Goal: Find specific page/section: Find specific page/section

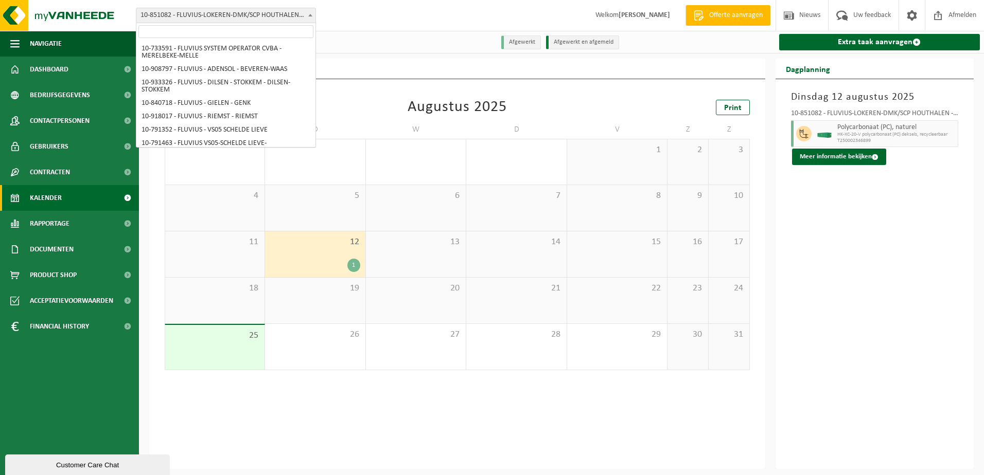
click at [301, 17] on span "10-851082 - FLUVIUS-LOKEREN-DMK/SCP HOUTHALEN - HOUTHALEN" at bounding box center [225, 15] width 179 height 14
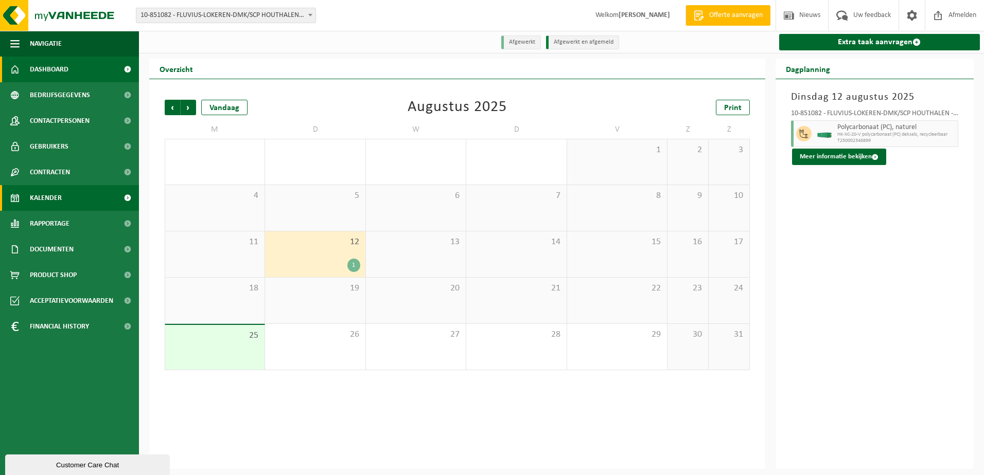
click at [59, 67] on span "Dashboard" at bounding box center [49, 70] width 39 height 26
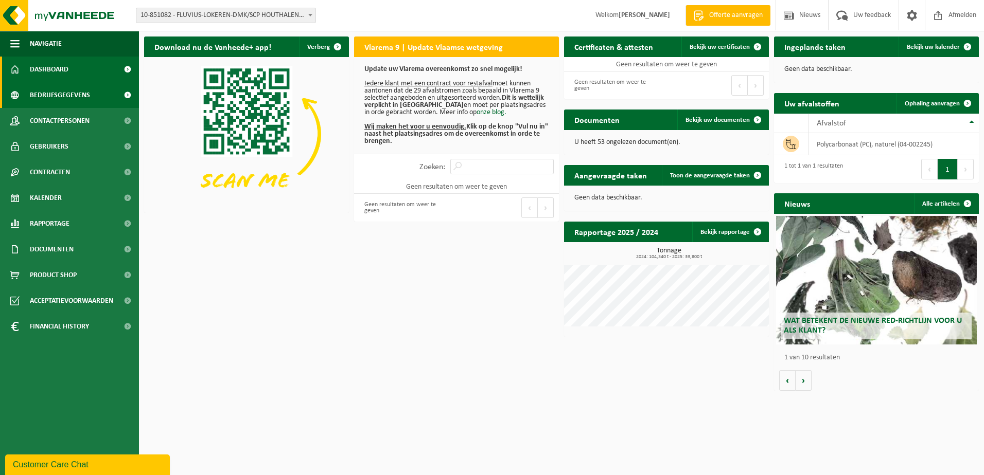
click at [58, 94] on span "Bedrijfsgegevens" at bounding box center [60, 95] width 60 height 26
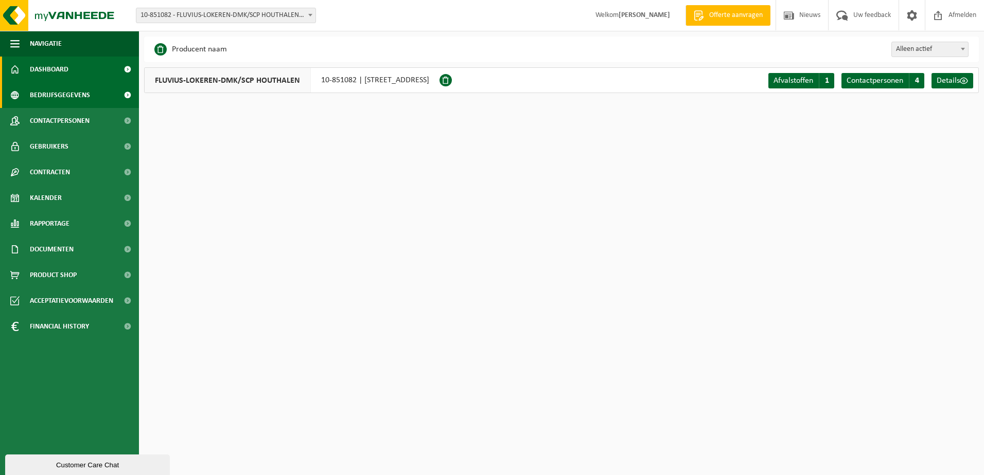
click at [56, 69] on span "Dashboard" at bounding box center [49, 70] width 39 height 26
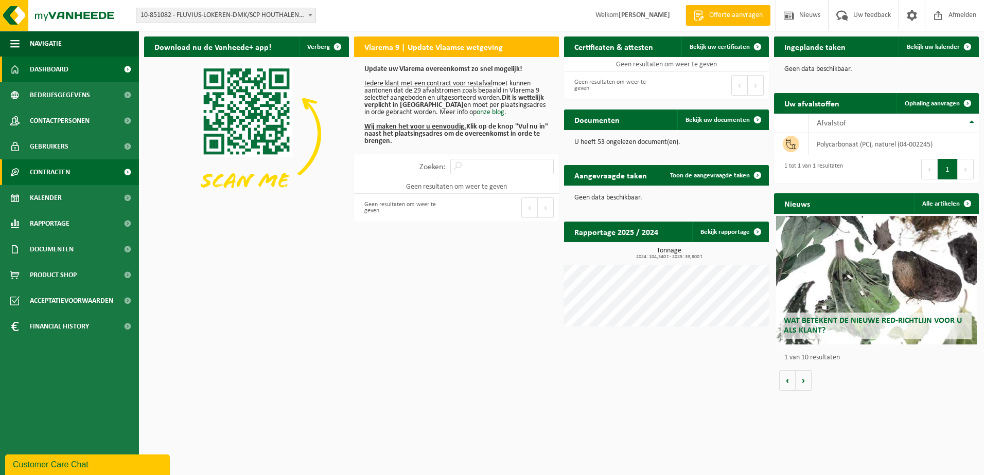
click at [32, 169] on span "Contracten" at bounding box center [50, 172] width 40 height 26
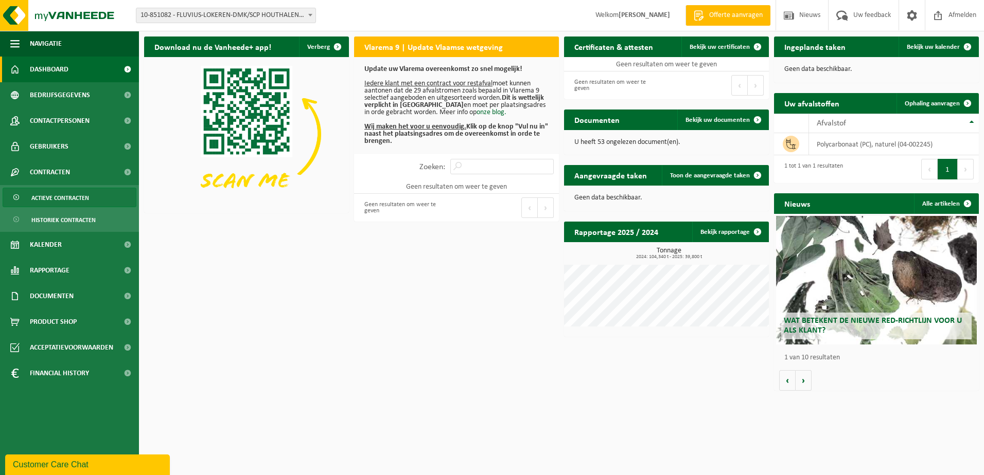
click at [47, 195] on span "Actieve contracten" at bounding box center [60, 198] width 58 height 20
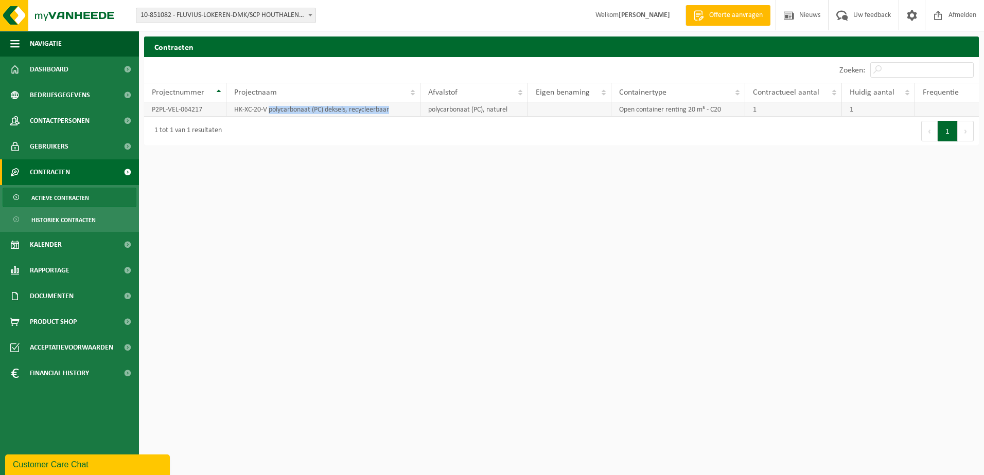
drag, startPoint x: 391, startPoint y: 110, endPoint x: 269, endPoint y: 116, distance: 122.6
click at [269, 116] on td "HK-XC-20-V polycarbonaat (PC) deksels, recycleerbaar" at bounding box center [323, 109] width 194 height 14
copy td "polycarbonaat (PC) deksels, recycleerbaar"
click at [299, 16] on span "10-851082 - FLUVIUS-LOKEREN-DMK/SCP HOUTHALEN - HOUTHALEN" at bounding box center [225, 15] width 179 height 14
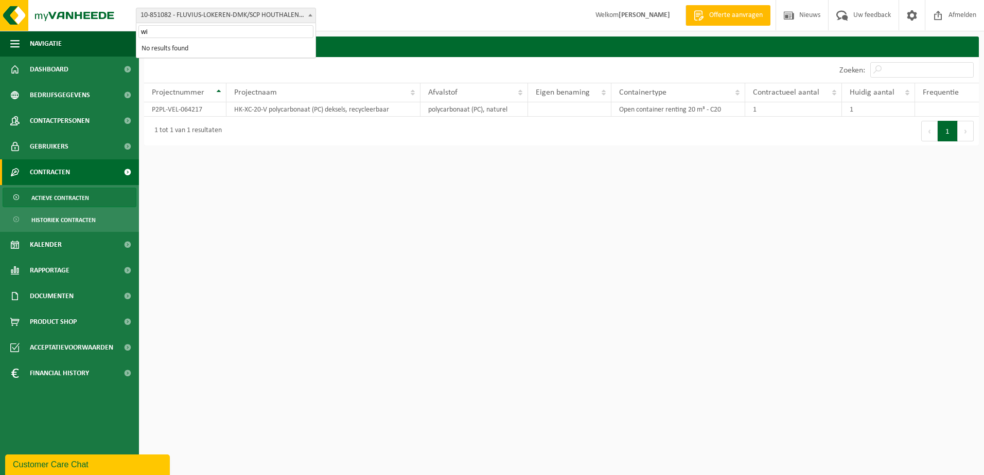
type input "w"
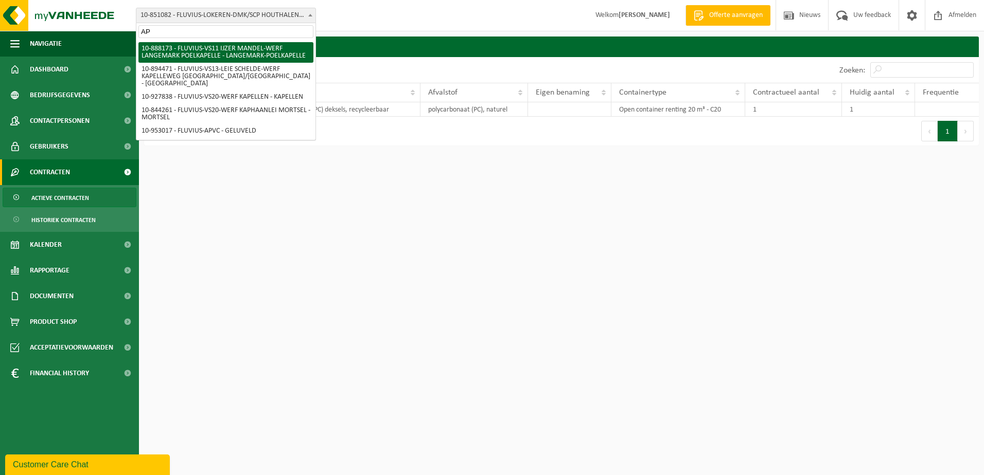
type input "A"
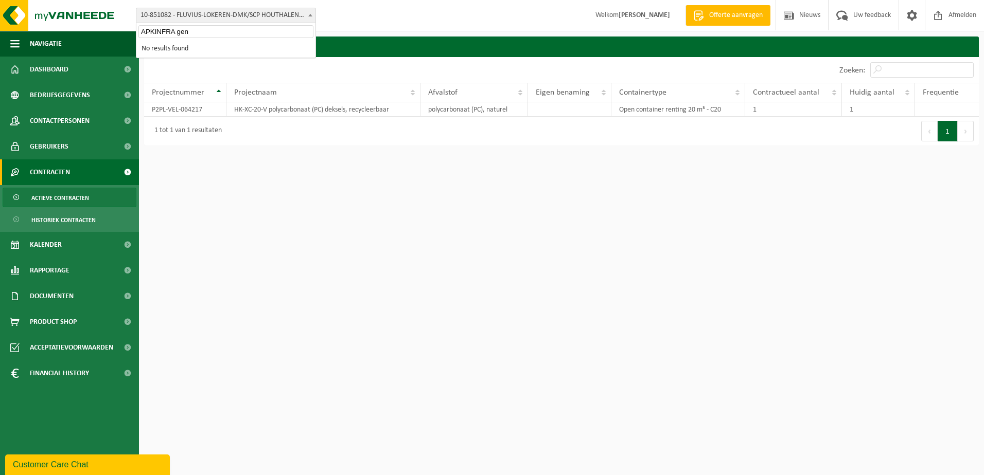
type input "APKINFRA genk"
click at [45, 59] on span "Dashboard" at bounding box center [49, 70] width 39 height 26
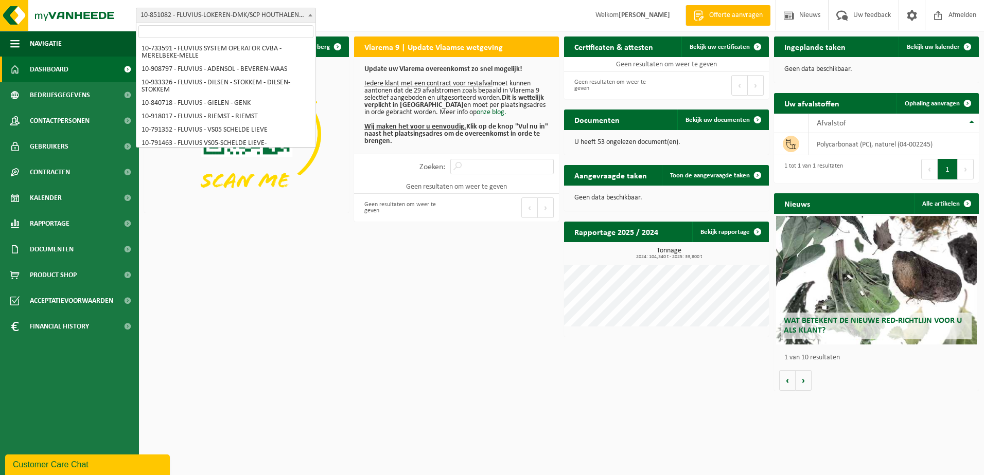
click at [283, 20] on span "10-851082 - FLUVIUS-LOKEREN-DMK/SCP HOUTHALEN - HOUTHALEN" at bounding box center [225, 15] width 179 height 14
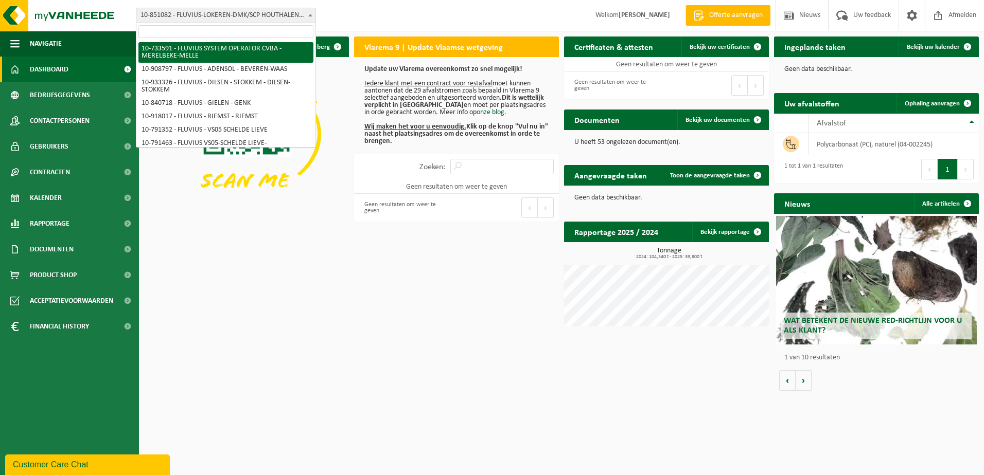
select select "20098"
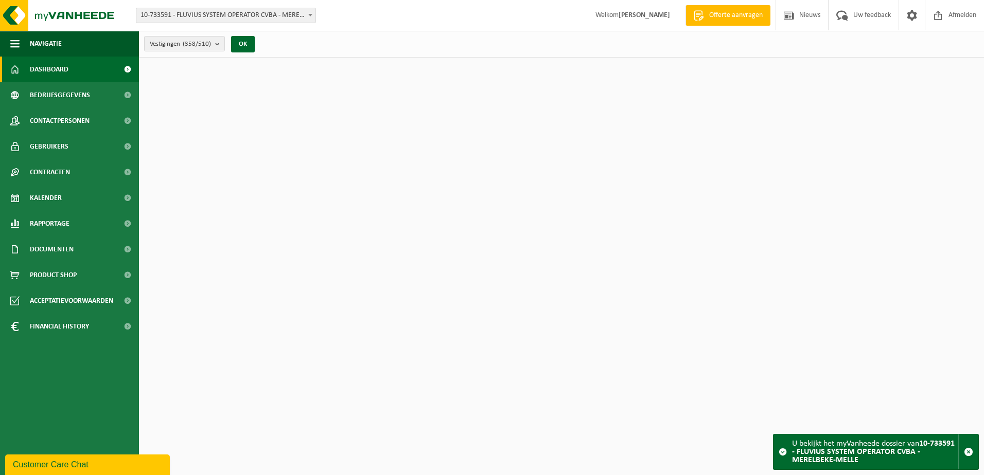
click at [315, 19] on span at bounding box center [310, 14] width 10 height 13
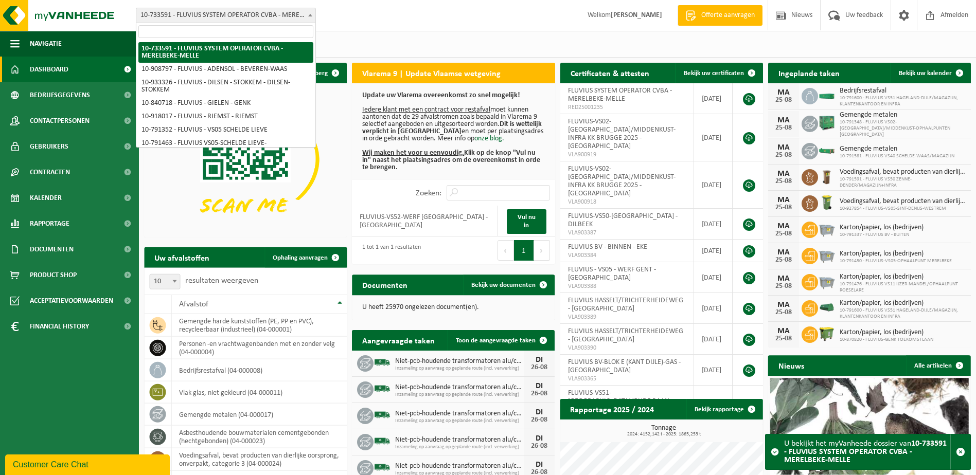
click at [282, 34] on input "search" at bounding box center [225, 31] width 175 height 13
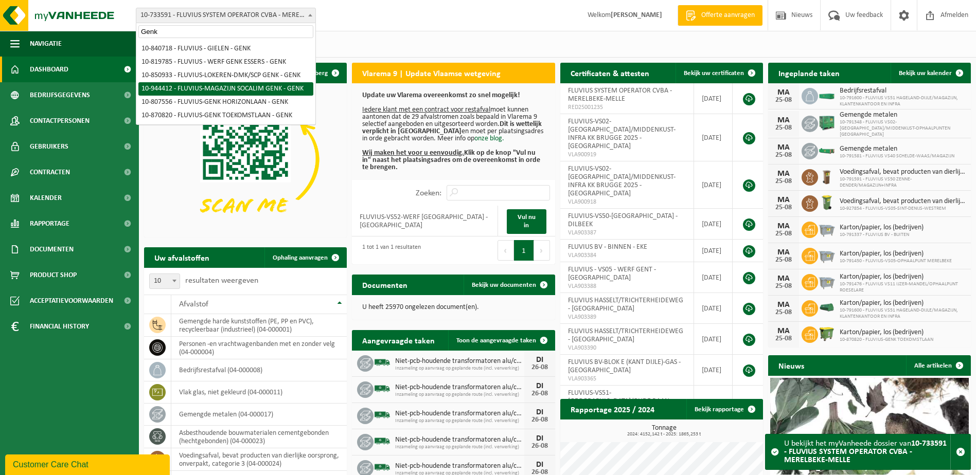
type input "Genk"
select select "140739"
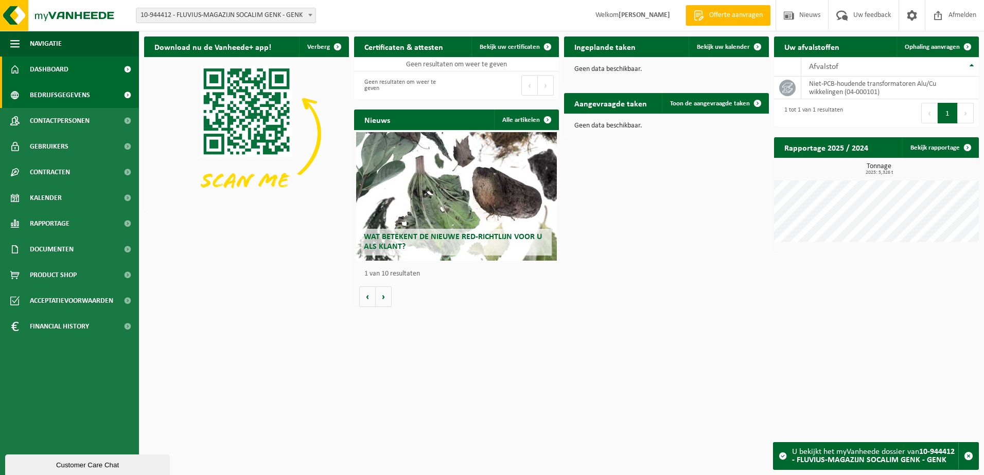
click at [70, 98] on span "Bedrijfsgegevens" at bounding box center [60, 95] width 60 height 26
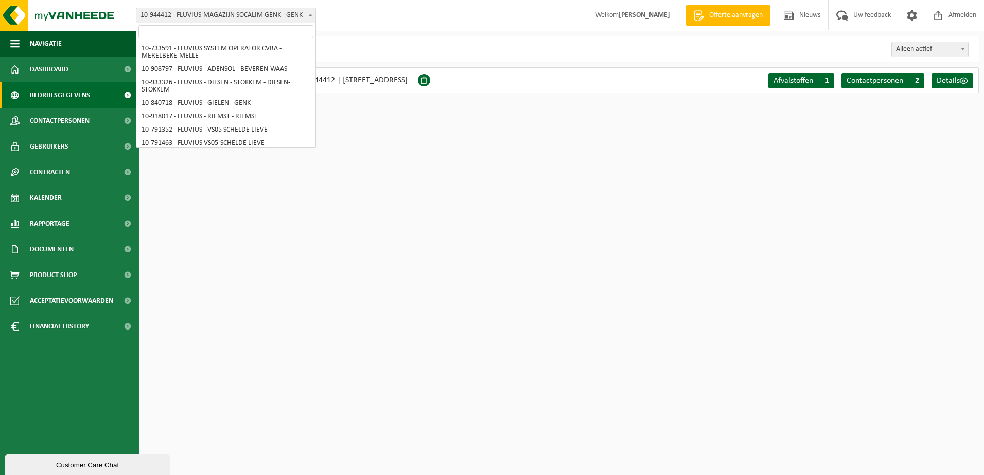
click at [297, 14] on span "10-944412 - FLUVIUS-MAGAZIJN SOCALIM GENK - GENK" at bounding box center [225, 15] width 179 height 14
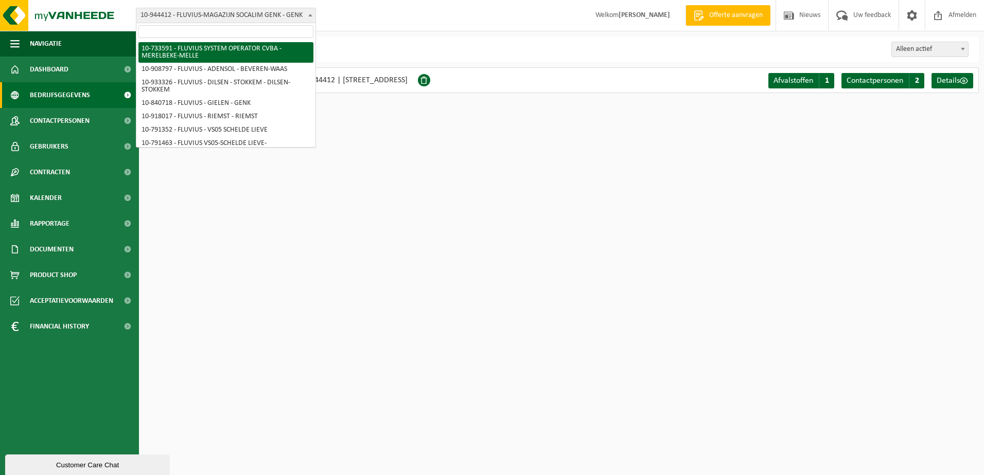
select select "20098"
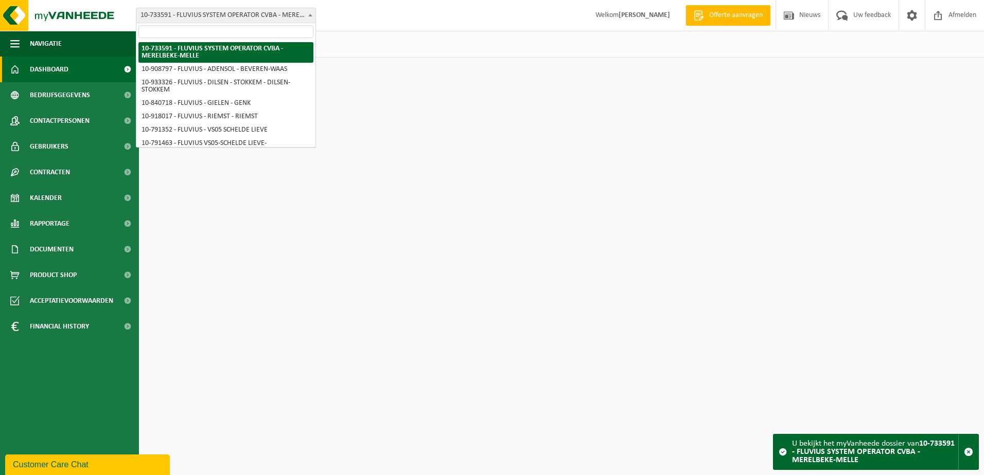
click at [311, 22] on span "10-733591 - FLUVIUS SYSTEM OPERATOR CVBA - MERELBEKE-MELLE" at bounding box center [225, 15] width 179 height 14
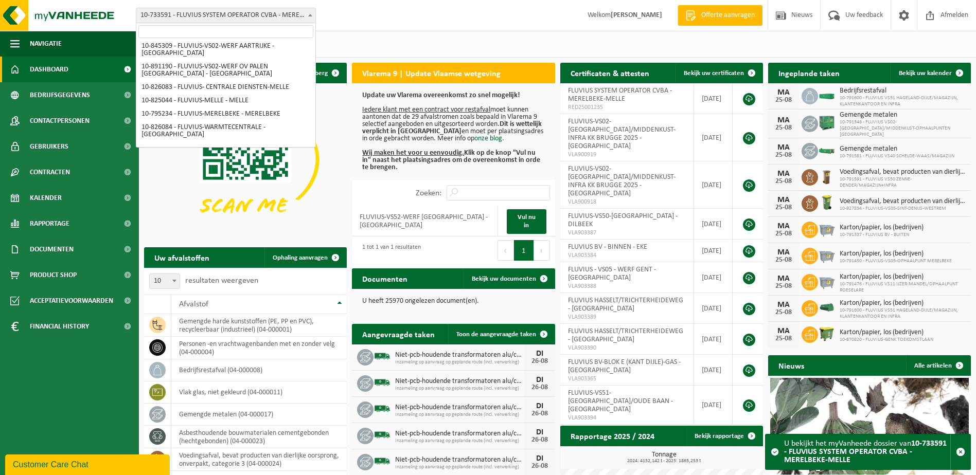
scroll to position [5426, 0]
select select "85365"
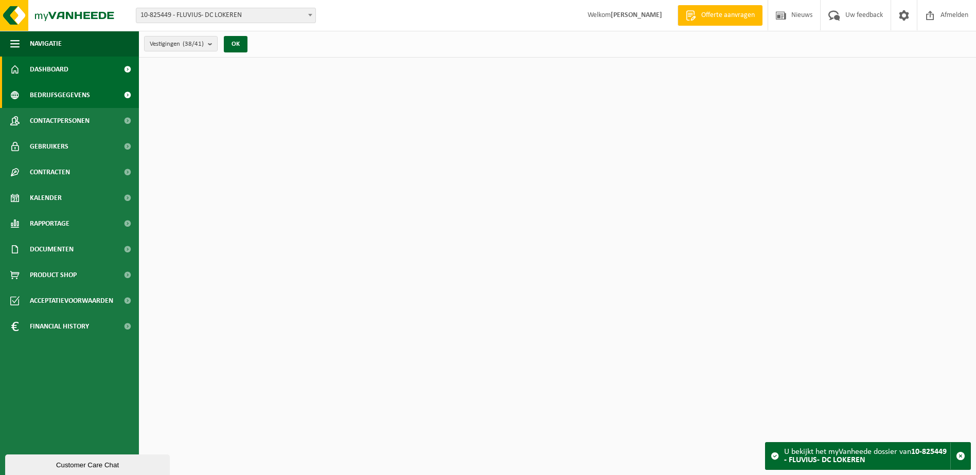
click at [41, 88] on span "Bedrijfsgegevens" at bounding box center [60, 95] width 60 height 26
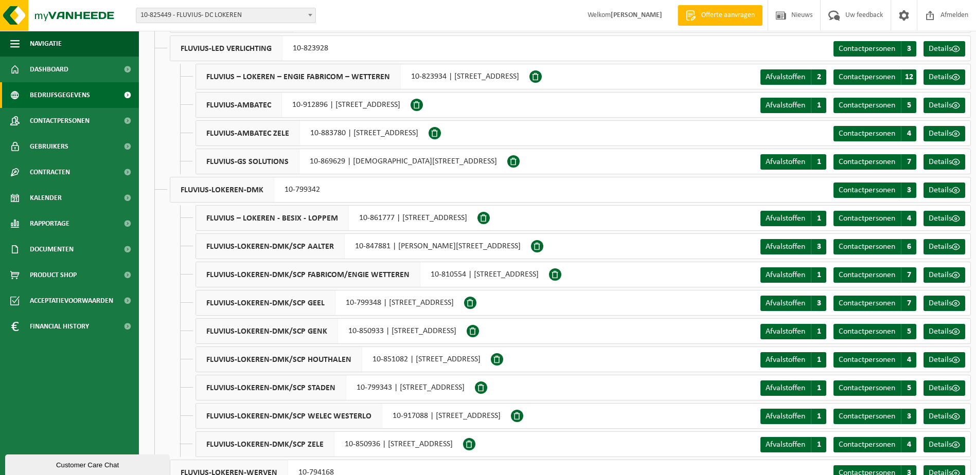
scroll to position [166, 0]
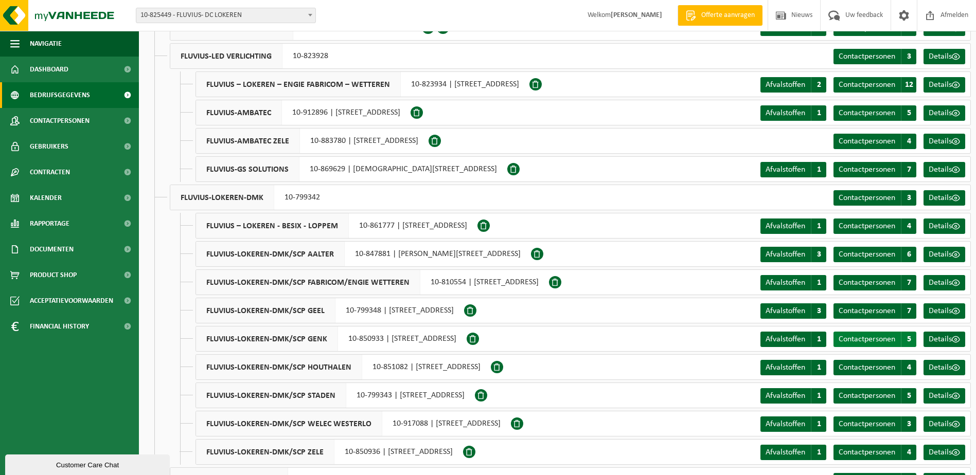
click at [866, 342] on span "Contactpersonen" at bounding box center [867, 339] width 57 height 8
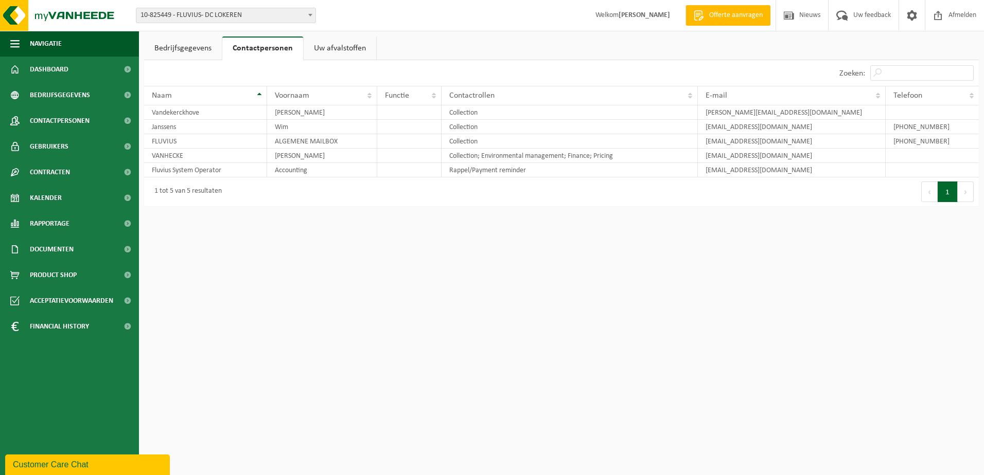
click at [345, 52] on link "Uw afvalstoffen" at bounding box center [340, 49] width 73 height 24
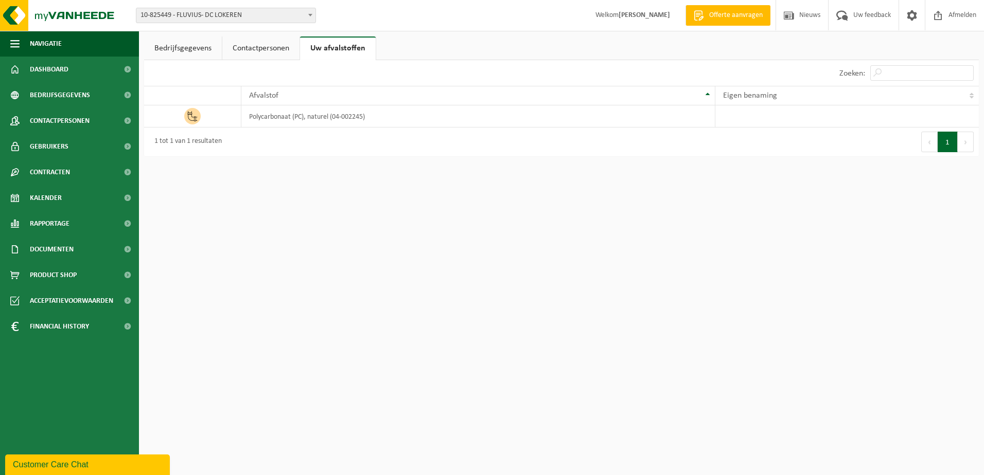
click at [274, 47] on link "Contactpersonen" at bounding box center [260, 49] width 77 height 24
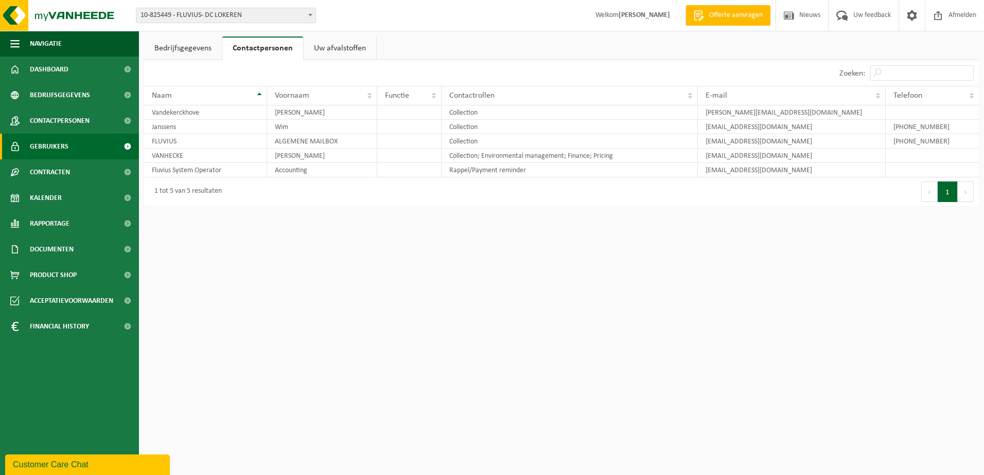
click at [61, 145] on span "Gebruikers" at bounding box center [49, 147] width 39 height 26
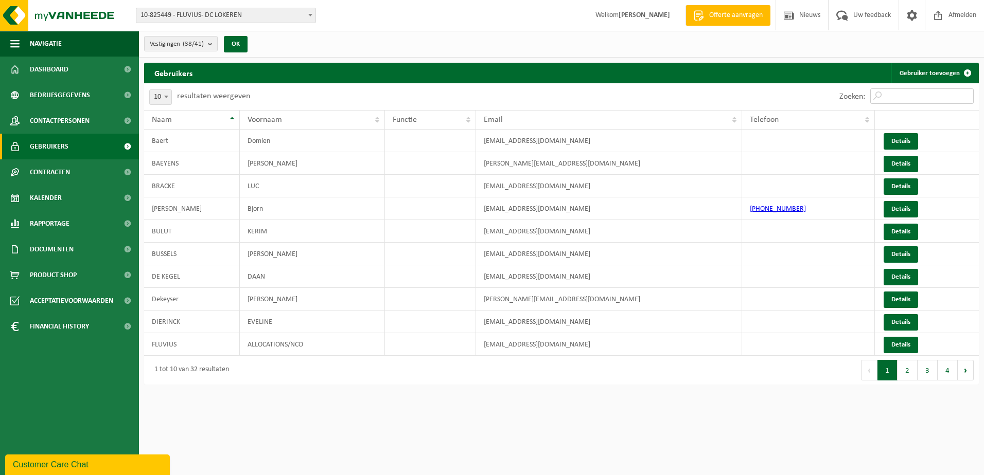
click at [912, 99] on input "Zoeken:" at bounding box center [921, 95] width 103 height 15
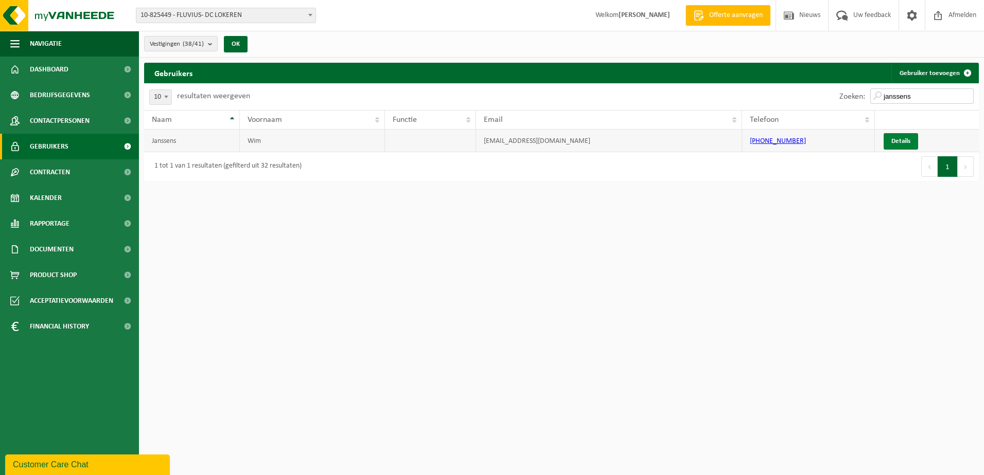
type input "janssens"
click at [897, 140] on link "Details" at bounding box center [900, 141] width 34 height 16
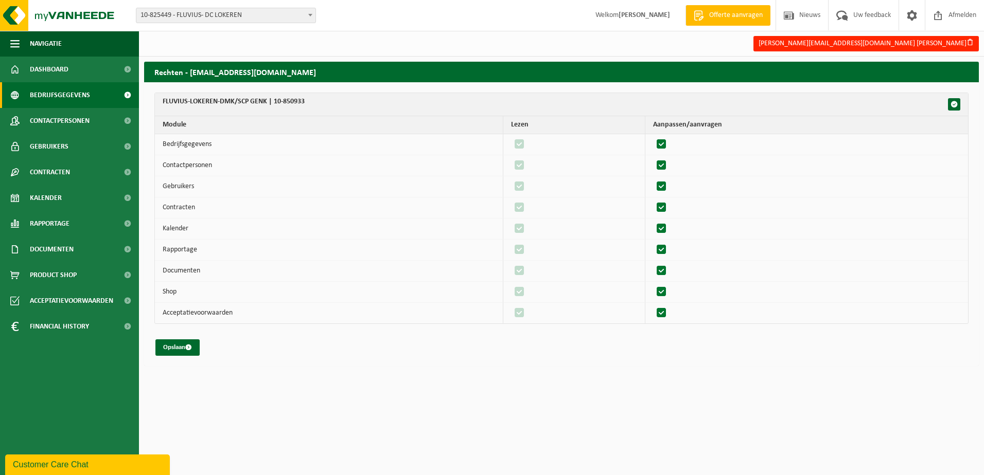
click at [28, 87] on link "Bedrijfsgegevens" at bounding box center [69, 95] width 139 height 26
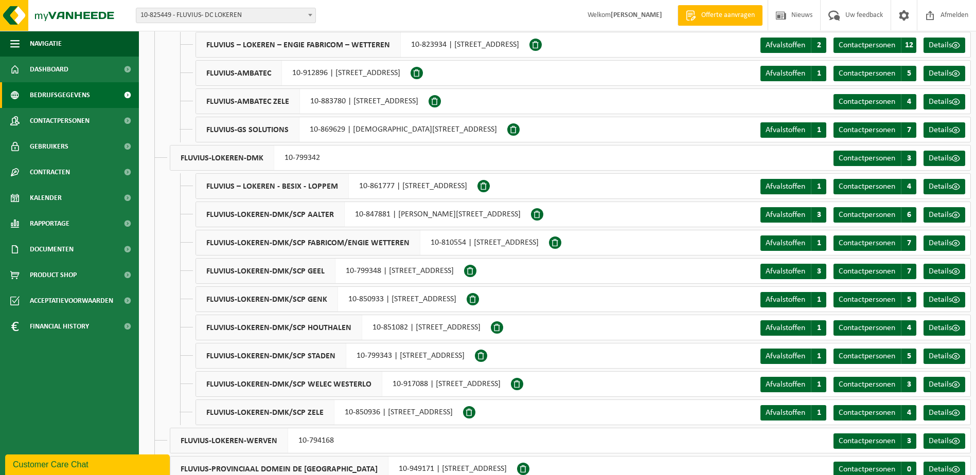
scroll to position [206, 0]
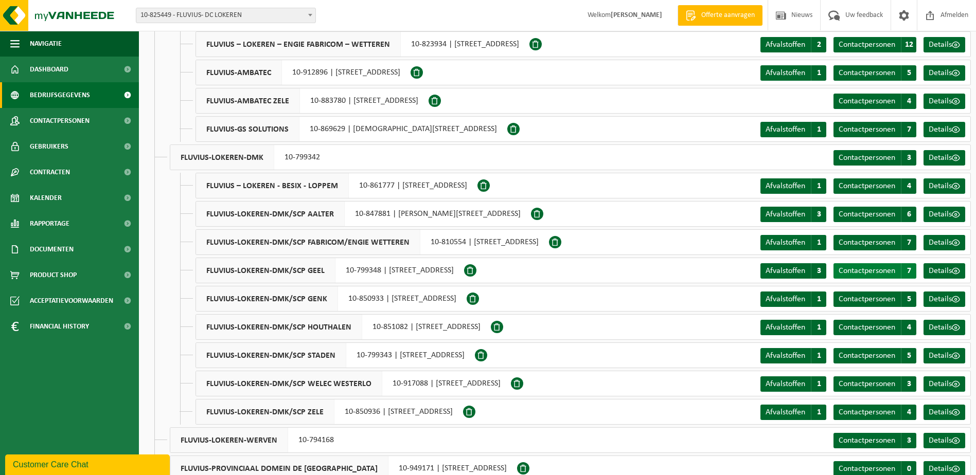
click at [889, 274] on span "Contactpersonen" at bounding box center [867, 271] width 57 height 8
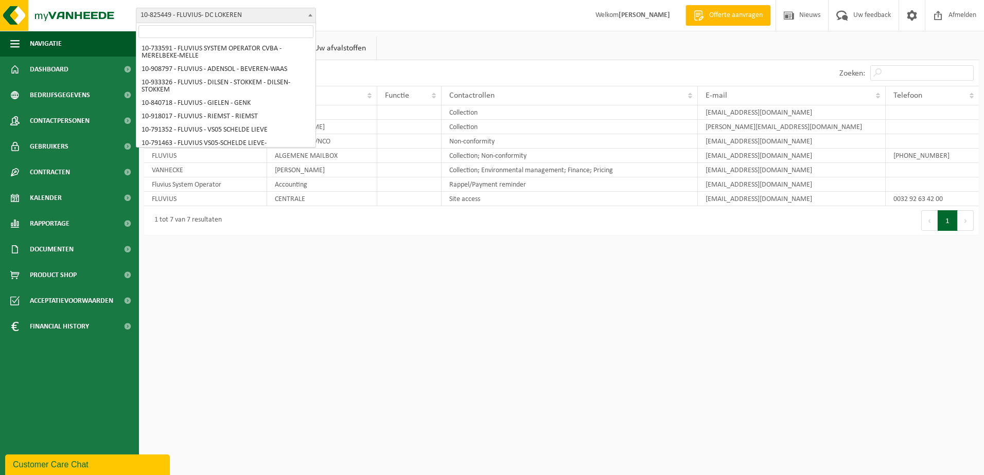
click at [309, 19] on span at bounding box center [310, 14] width 10 height 13
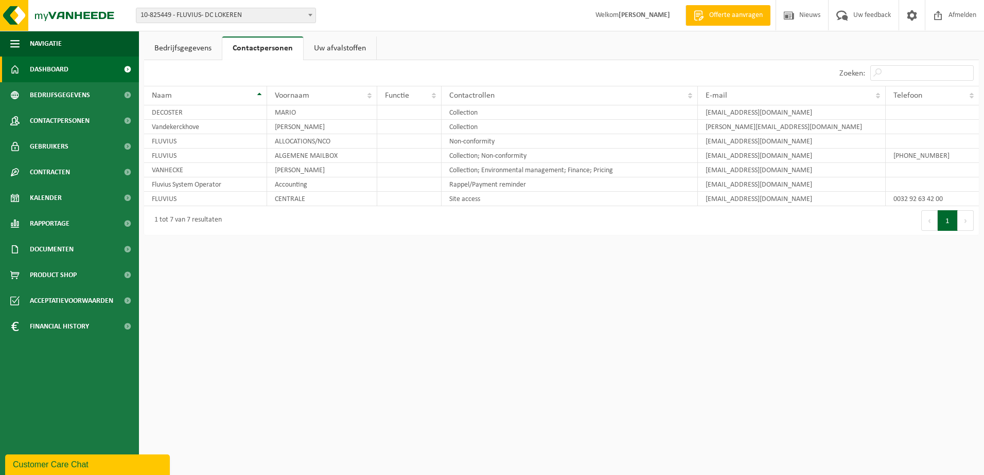
click at [55, 69] on span "Dashboard" at bounding box center [49, 70] width 39 height 26
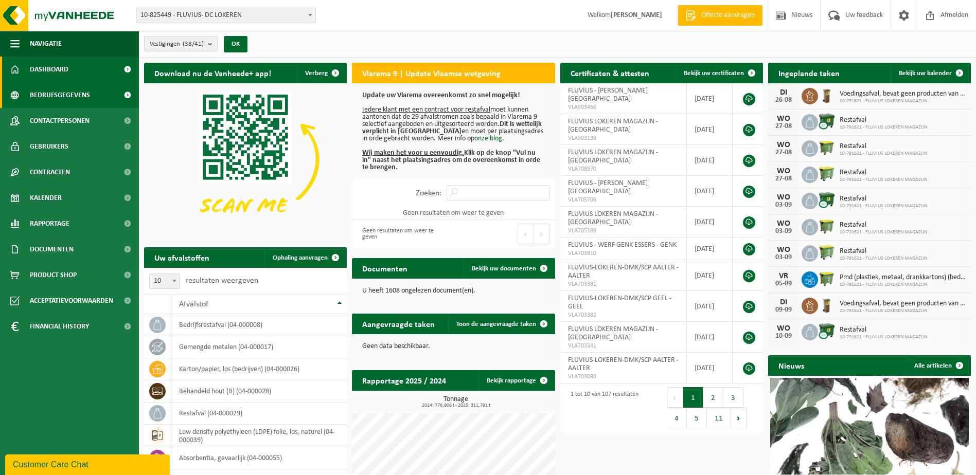
click at [48, 92] on span "Bedrijfsgegevens" at bounding box center [60, 95] width 60 height 26
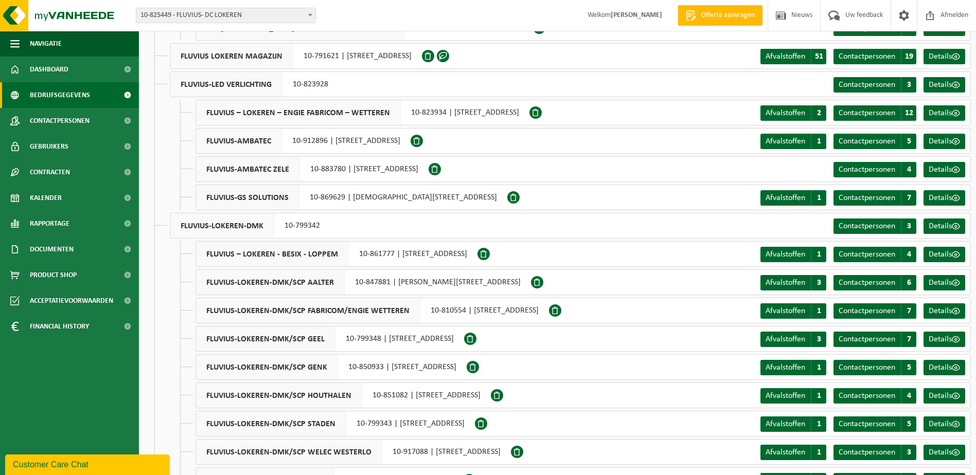
scroll to position [154, 0]
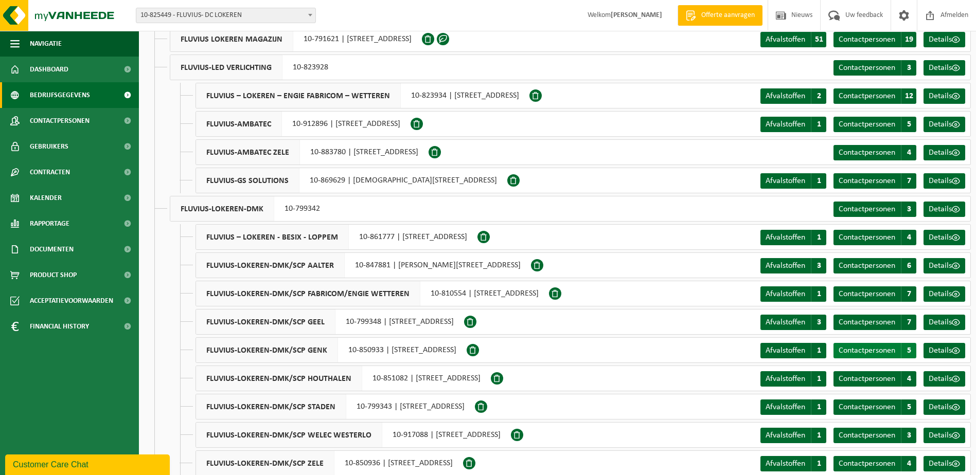
click at [881, 353] on span "Contactpersonen" at bounding box center [867, 351] width 57 height 8
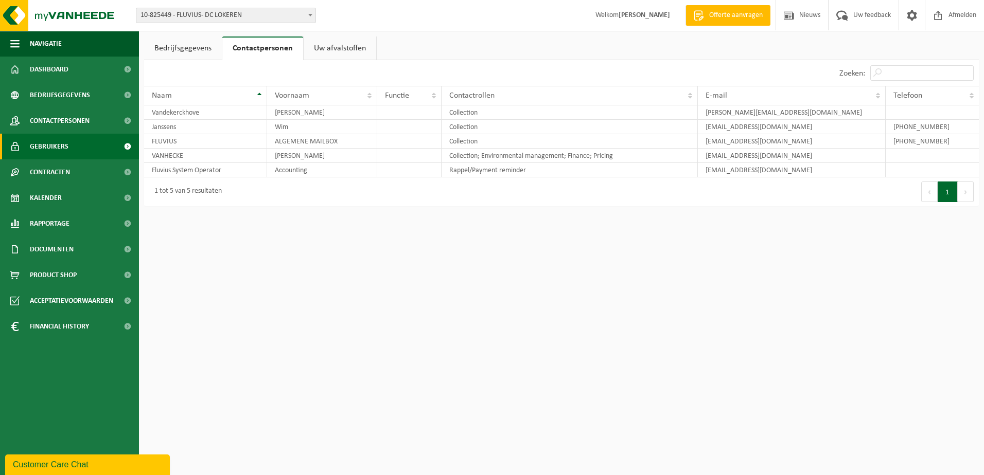
click at [56, 149] on span "Gebruikers" at bounding box center [49, 147] width 39 height 26
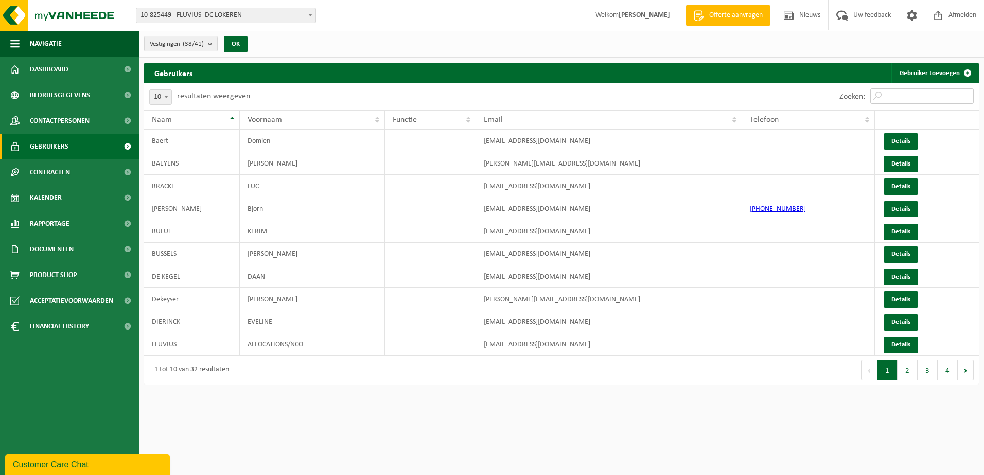
click at [901, 98] on input "Zoeken:" at bounding box center [921, 95] width 103 height 15
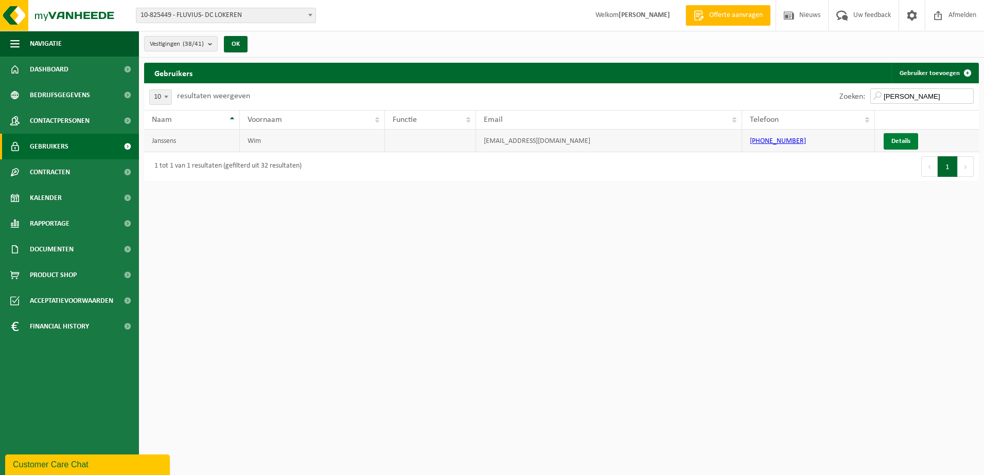
type input "wim janssens"
click at [888, 133] on link "Details" at bounding box center [900, 141] width 34 height 16
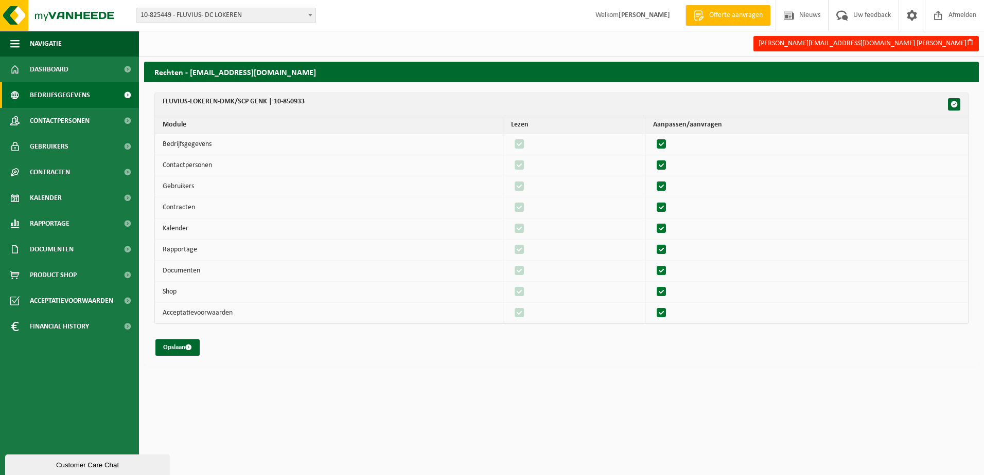
click at [73, 97] on span "Bedrijfsgegevens" at bounding box center [60, 95] width 60 height 26
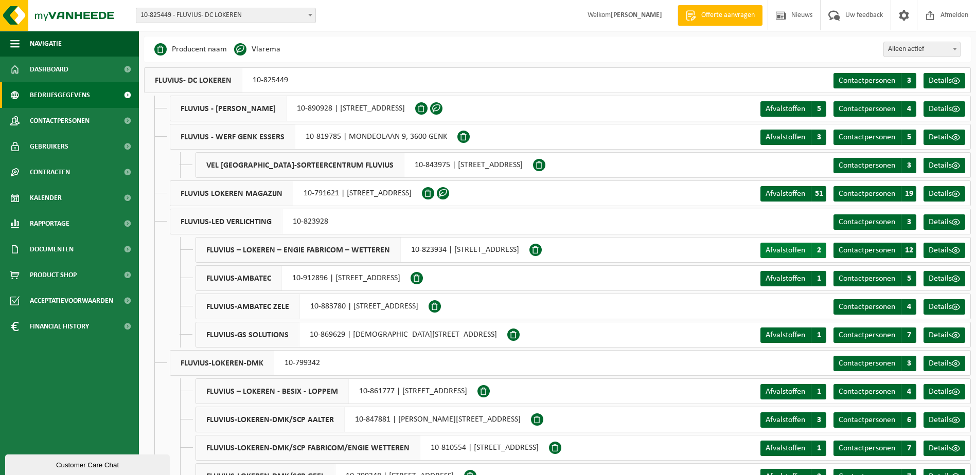
click at [798, 251] on span "Afvalstoffen" at bounding box center [785, 250] width 40 height 8
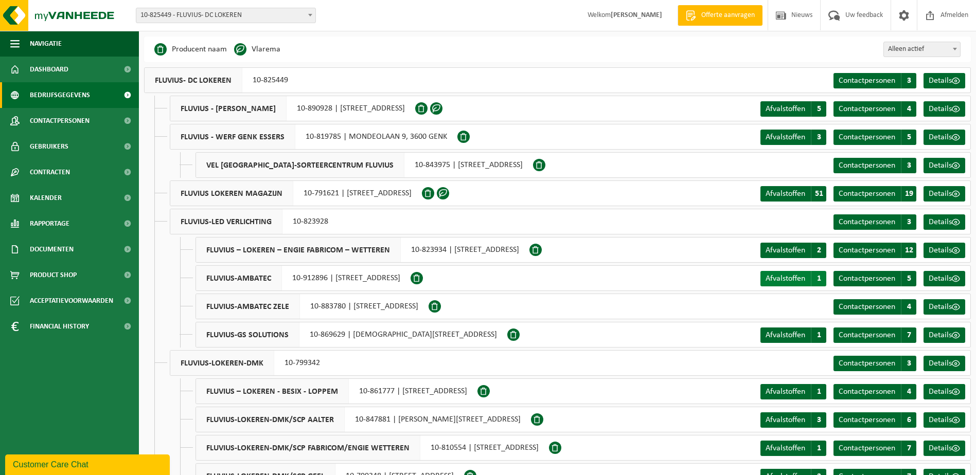
click at [784, 272] on link "Afvalstoffen A 1" at bounding box center [793, 278] width 66 height 15
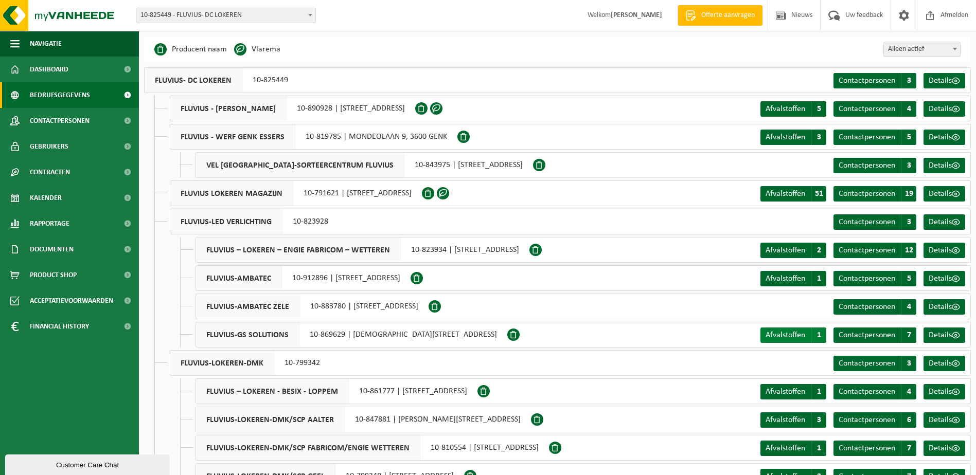
click at [805, 335] on span "Afvalstoffen" at bounding box center [785, 335] width 40 height 8
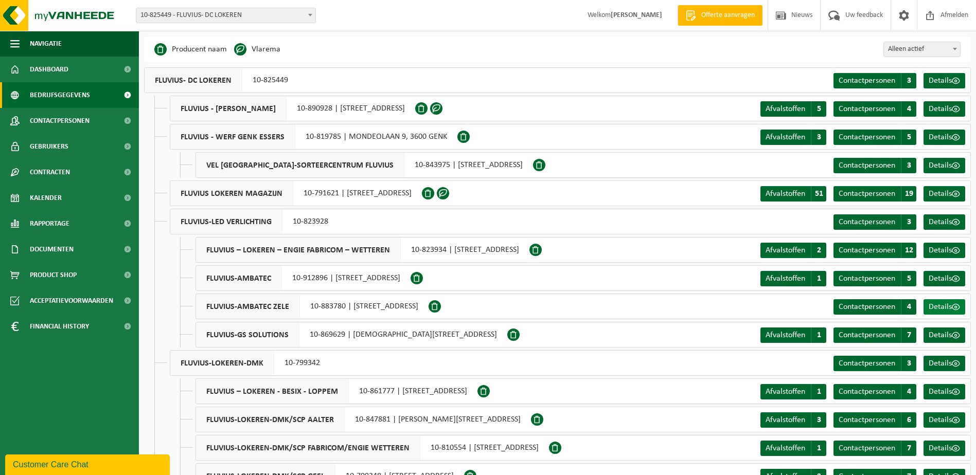
click at [931, 306] on span "Details" at bounding box center [940, 307] width 23 height 8
click at [871, 167] on span "Contactpersonen" at bounding box center [867, 166] width 57 height 8
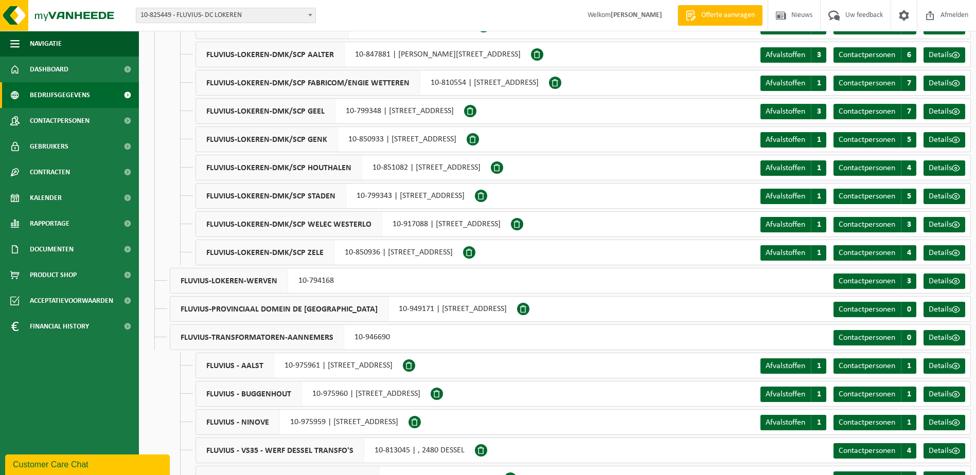
scroll to position [669, 0]
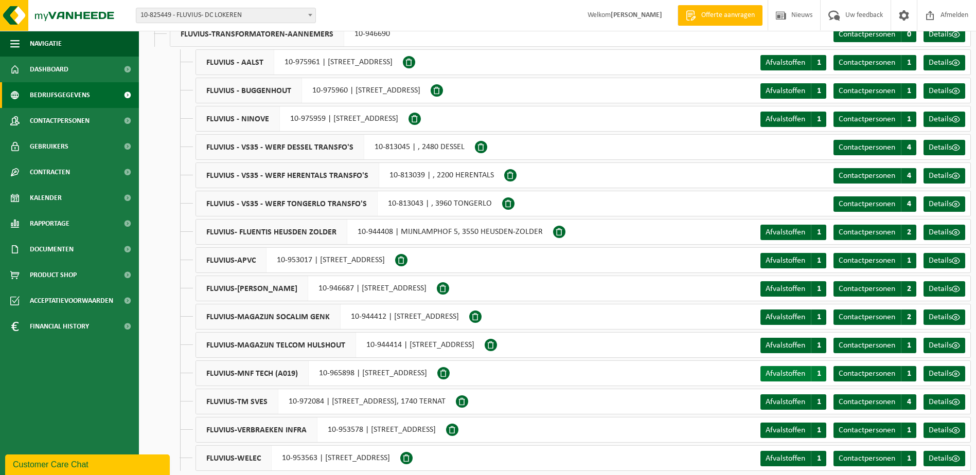
click at [778, 379] on link "Afvalstoffen A 1" at bounding box center [793, 373] width 66 height 15
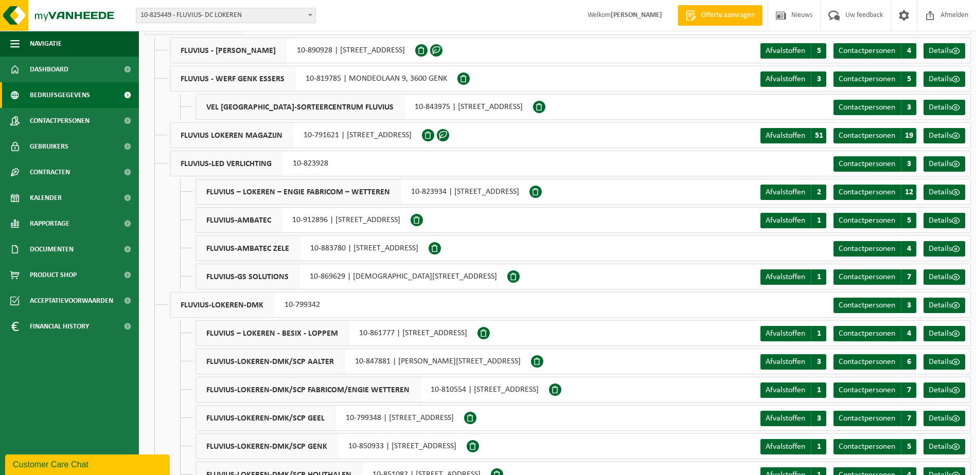
scroll to position [51, 0]
